Goal: Information Seeking & Learning: Learn about a topic

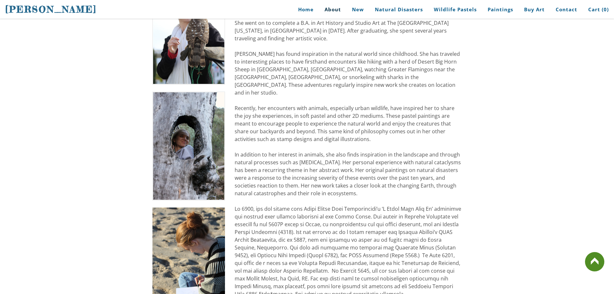
scroll to position [290, 0]
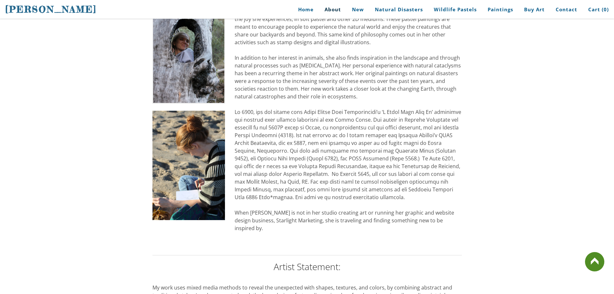
drag, startPoint x: 455, startPoint y: 214, endPoint x: 284, endPoint y: 216, distance: 170.6
click at [284, 216] on div "[PERSON_NAME] spent her early childhood living on an Arabian horse farm. She gr…" at bounding box center [348, 58] width 227 height 364
click at [275, 212] on div "[PERSON_NAME] spent her early childhood living on an Arabian horse farm. She gr…" at bounding box center [348, 58] width 227 height 364
drag, startPoint x: 275, startPoint y: 212, endPoint x: 293, endPoint y: 207, distance: 18.6
click at [277, 211] on div "[PERSON_NAME] spent her early childhood living on an Arabian horse farm. She gr…" at bounding box center [348, 58] width 227 height 364
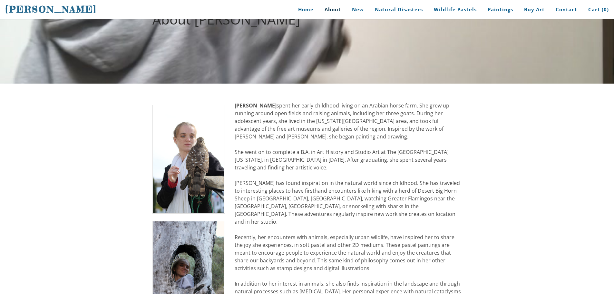
scroll to position [0, 0]
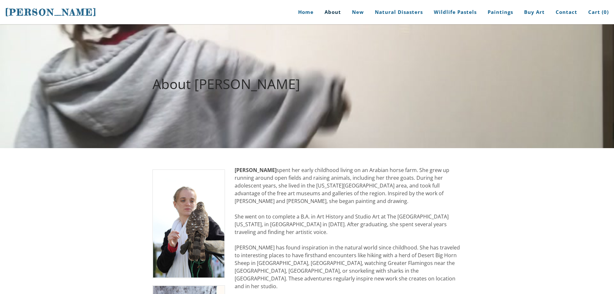
drag, startPoint x: 198, startPoint y: 225, endPoint x: 201, endPoint y: 152, distance: 72.6
click at [184, 114] on body "[PERSON_NAME] Home About New Natural Disasters Wildlife Pastels Paintings Buy A…" at bounding box center [307, 147] width 614 height 294
drag, startPoint x: 190, startPoint y: 237, endPoint x: 193, endPoint y: 129, distance: 107.8
click at [193, 122] on body "[PERSON_NAME] Home About New Natural Disasters Wildlife Pastels Paintings Buy A…" at bounding box center [307, 147] width 614 height 294
click at [180, 225] on img at bounding box center [189, 223] width 73 height 109
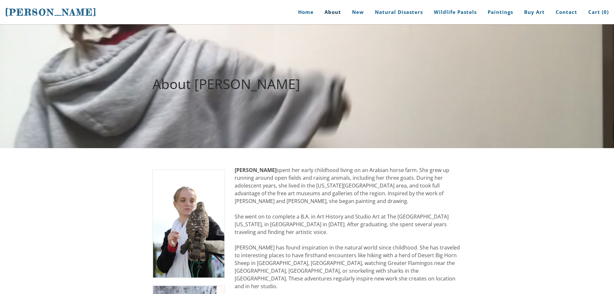
click at [180, 225] on img at bounding box center [189, 223] width 73 height 109
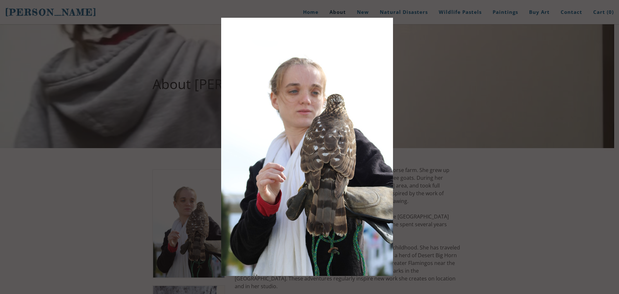
drag, startPoint x: 291, startPoint y: 176, endPoint x: 253, endPoint y: 62, distance: 119.9
click at [252, 55] on img at bounding box center [307, 147] width 172 height 258
drag, startPoint x: 249, startPoint y: 35, endPoint x: 339, endPoint y: 158, distance: 151.9
click at [339, 158] on img at bounding box center [307, 147] width 172 height 258
drag, startPoint x: 417, startPoint y: 182, endPoint x: 443, endPoint y: 169, distance: 29.1
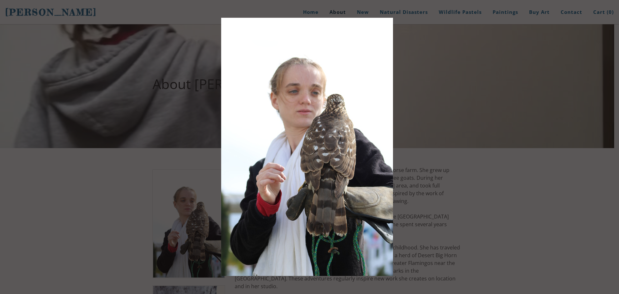
click at [419, 181] on div at bounding box center [309, 147] width 619 height 294
